Goal: Navigation & Orientation: Find specific page/section

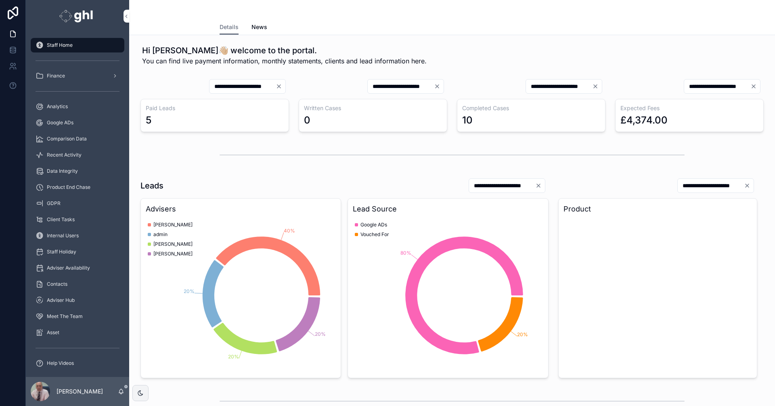
drag, startPoint x: 70, startPoint y: 154, endPoint x: 82, endPoint y: 153, distance: 11.4
click at [71, 153] on span "Recent Activity" at bounding box center [64, 155] width 35 height 6
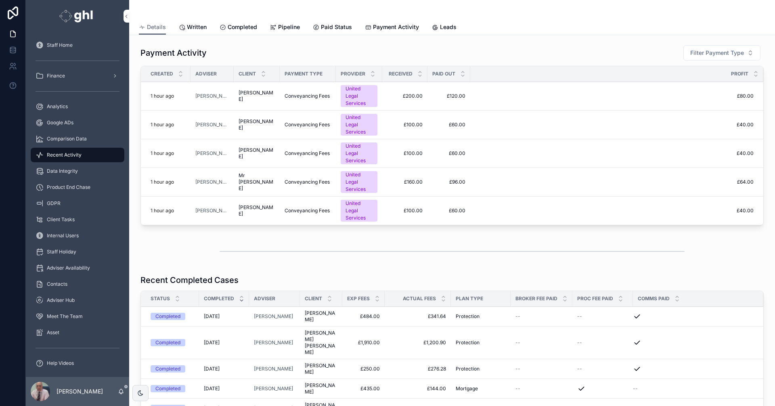
click at [403, 26] on span "Payment Activity" at bounding box center [396, 27] width 46 height 8
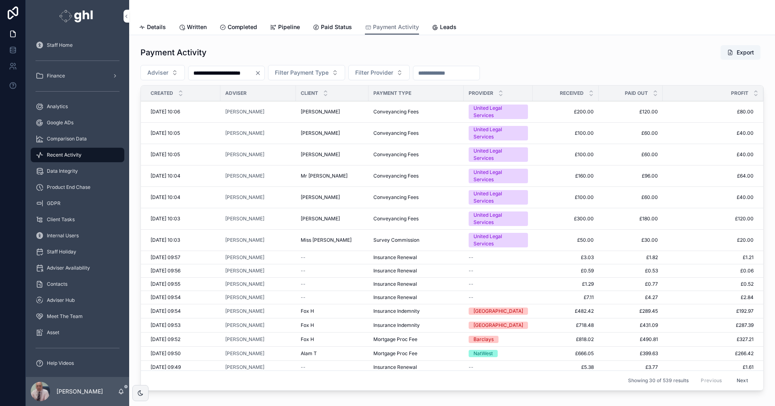
drag, startPoint x: 723, startPoint y: 373, endPoint x: 730, endPoint y: 380, distance: 10.3
click at [731, 382] on button "Next" at bounding box center [742, 381] width 23 height 13
